Goal: Navigation & Orientation: Find specific page/section

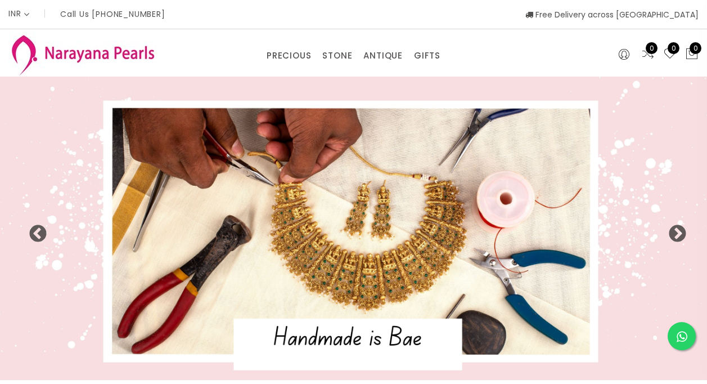
select select "INR"
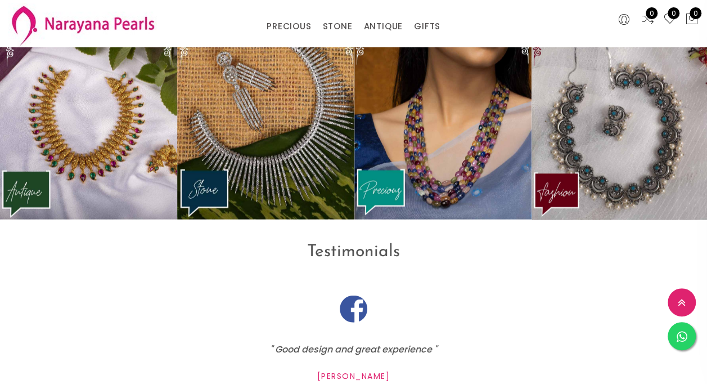
scroll to position [1386, 0]
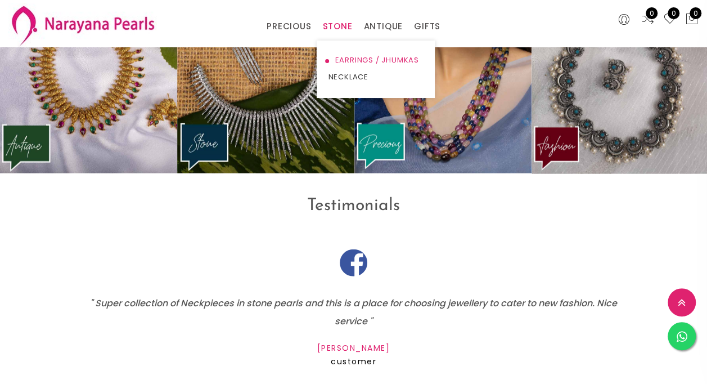
click at [342, 61] on link "EARRINGS / JHUMKAS" at bounding box center [376, 60] width 96 height 17
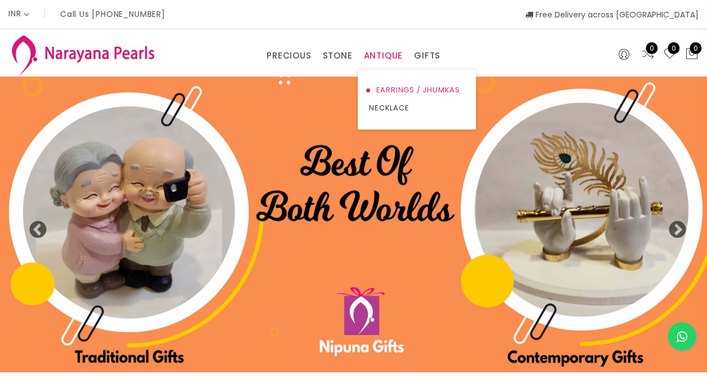
click at [387, 89] on link "EARRINGS / JHUMKAS" at bounding box center [417, 90] width 96 height 18
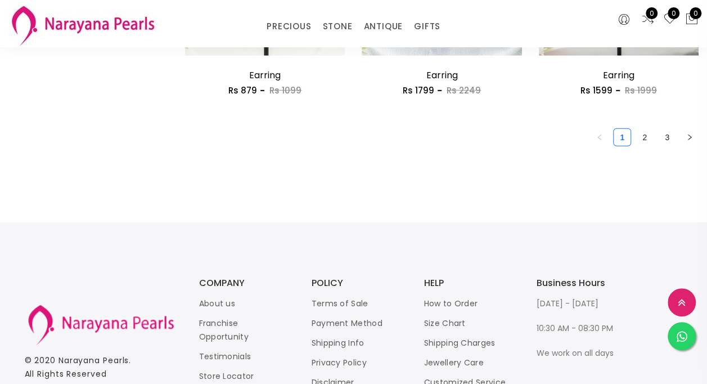
scroll to position [1576, 0]
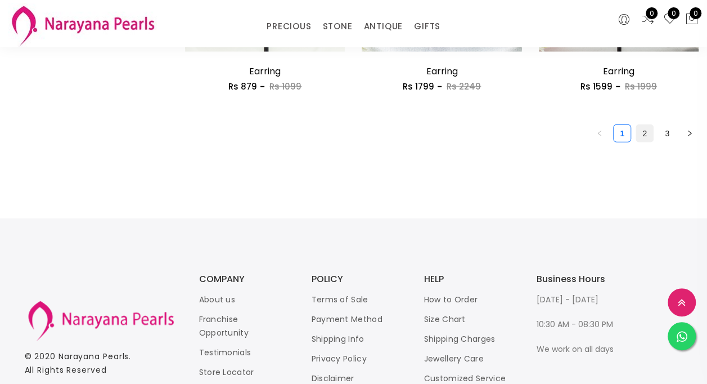
click at [648, 134] on link "2" at bounding box center [644, 133] width 17 height 17
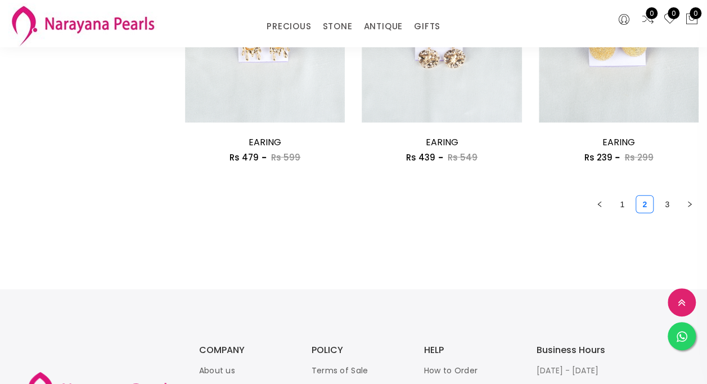
scroll to position [1595, 0]
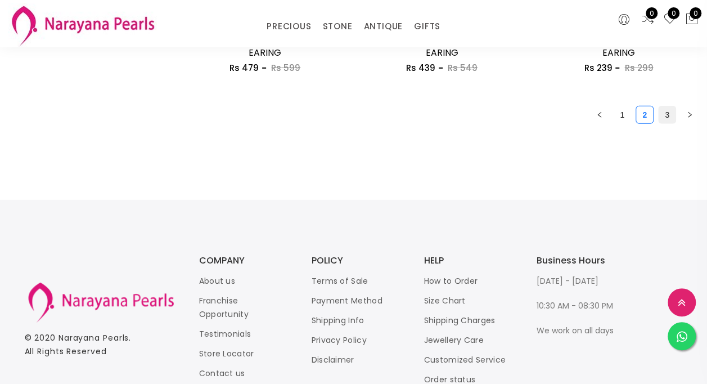
click at [667, 120] on link "3" at bounding box center [667, 114] width 17 height 17
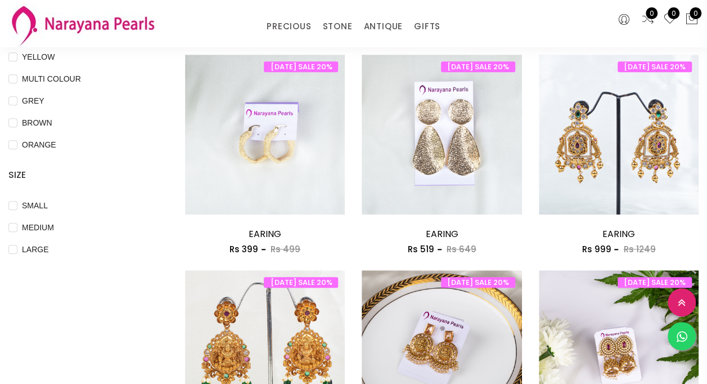
scroll to position [671, 0]
